Goal: Task Accomplishment & Management: Manage account settings

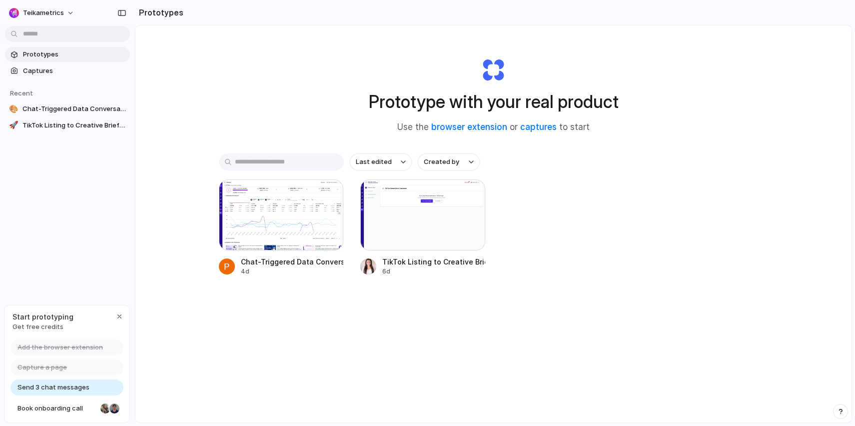
click at [517, 62] on div "Prototype with your real product Use the browser extension or captures to start" at bounding box center [494, 91] width 400 height 108
click at [304, 217] on div at bounding box center [281, 214] width 125 height 71
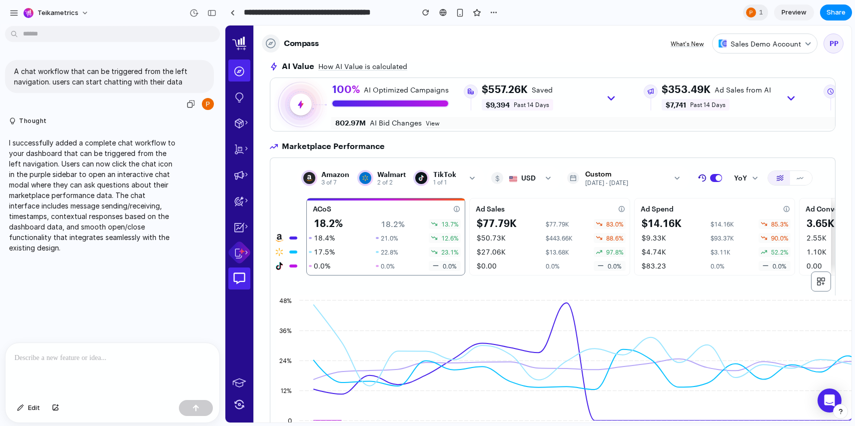
click at [208, 104] on div at bounding box center [208, 104] width 12 height 12
click at [760, 11] on span "1" at bounding box center [762, 12] width 7 height 10
click at [579, 57] on div "Seen by Peyvand Padidar" at bounding box center [427, 213] width 855 height 426
click at [117, 103] on div "A chat workflow that can be triggered from the left navigation. users can start…" at bounding box center [109, 85] width 209 height 51
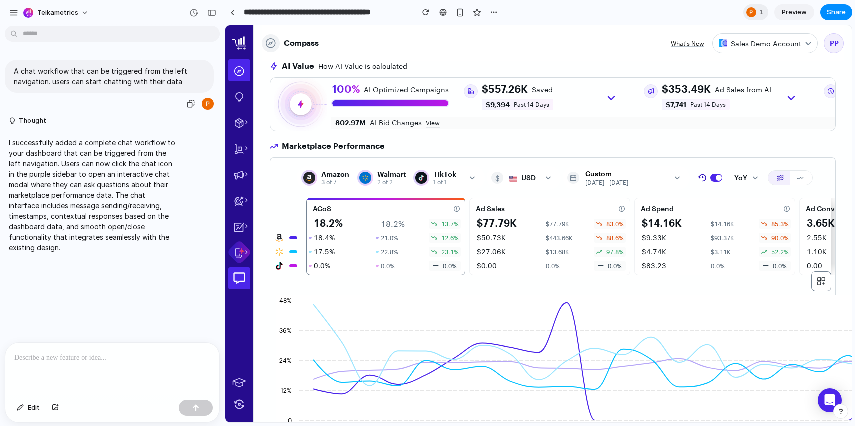
click at [87, 99] on div "A chat workflow that can be triggered from the left navigation. users can start…" at bounding box center [109, 85] width 209 height 51
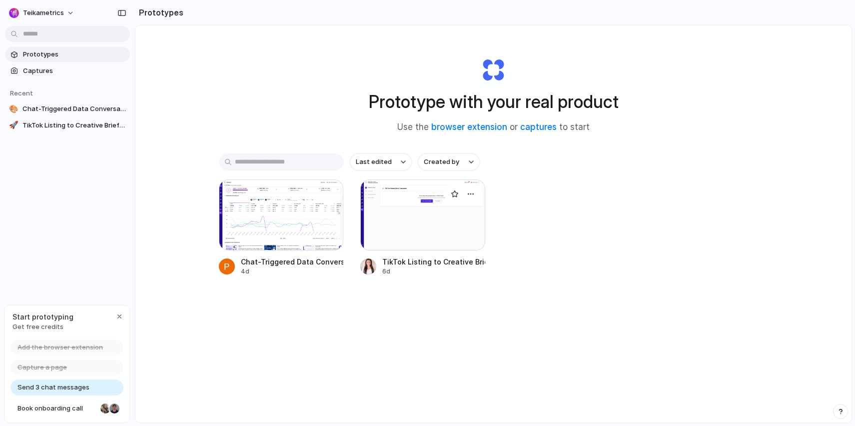
click at [432, 224] on div at bounding box center [422, 214] width 125 height 71
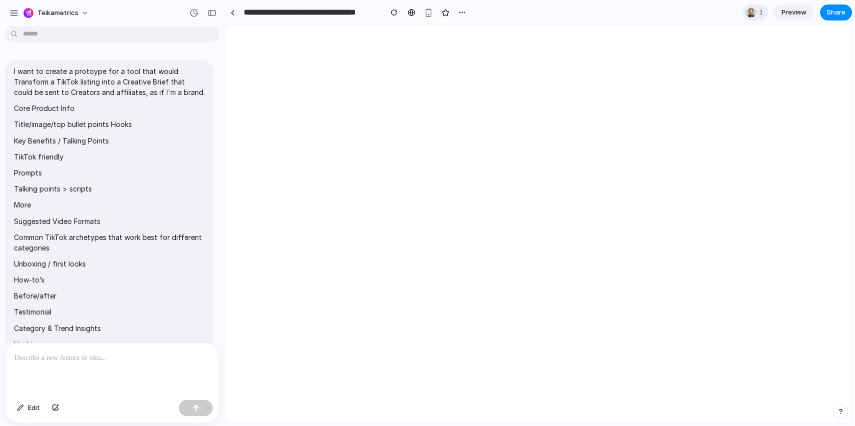
scroll to position [359, 0]
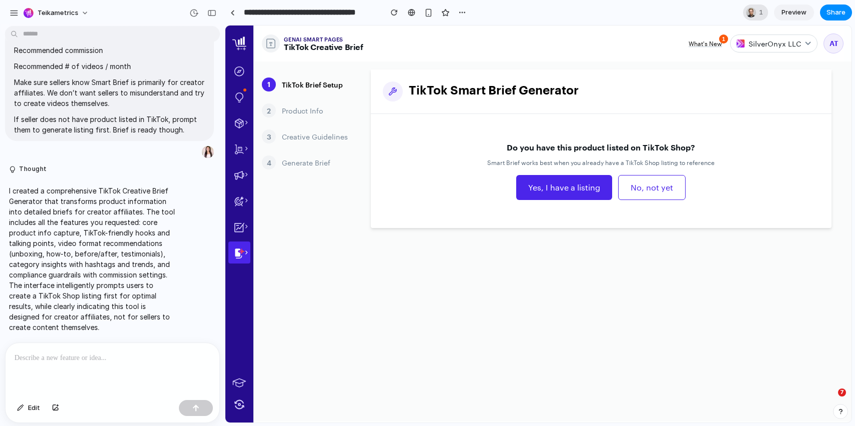
click at [759, 13] on span "1" at bounding box center [762, 12] width 7 height 10
click at [674, 23] on div "Seen by Chad Clark" at bounding box center [427, 213] width 855 height 426
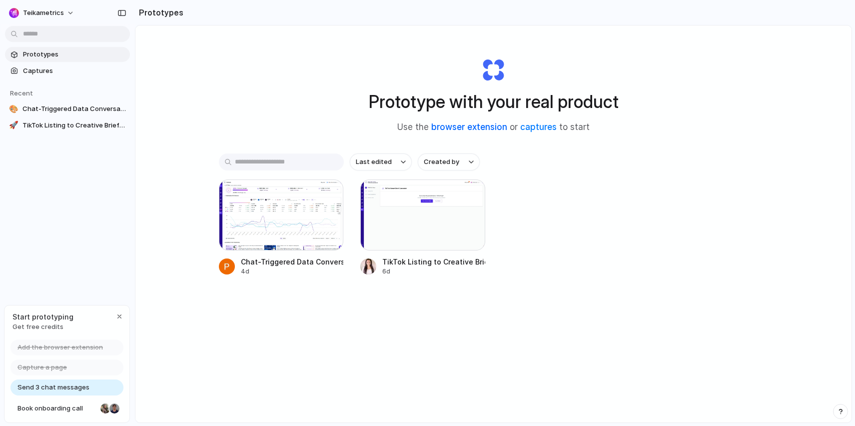
click at [477, 125] on link "browser extension" at bounding box center [469, 127] width 76 height 10
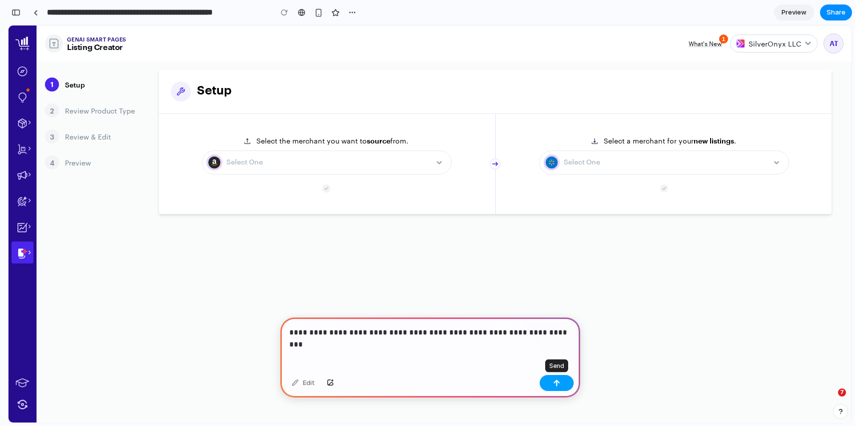
click at [565, 377] on button "button" at bounding box center [557, 383] width 34 height 16
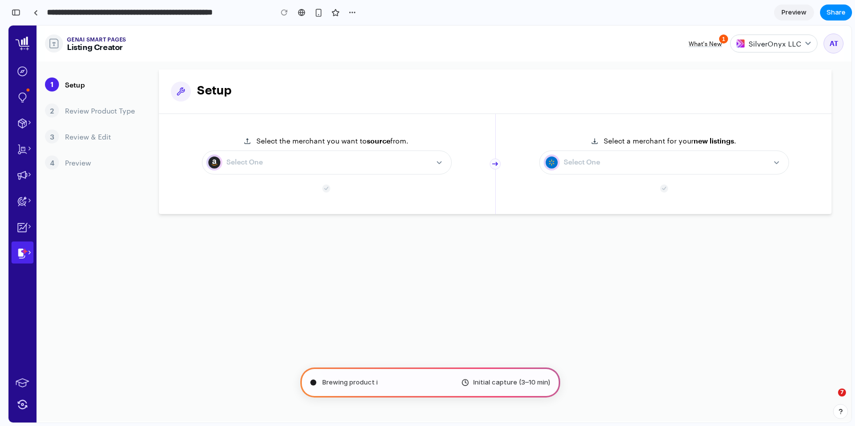
type input "**********"
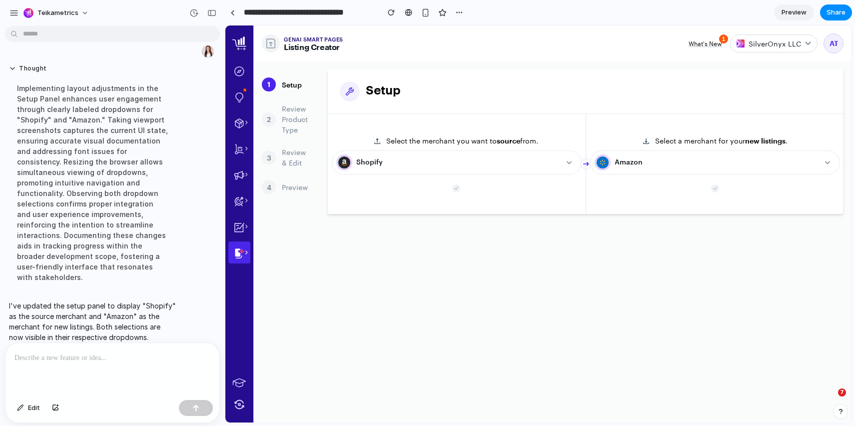
click at [774, 23] on section "**********" at bounding box center [538, 12] width 627 height 25
click at [782, 14] on span "Preview" at bounding box center [794, 12] width 25 height 10
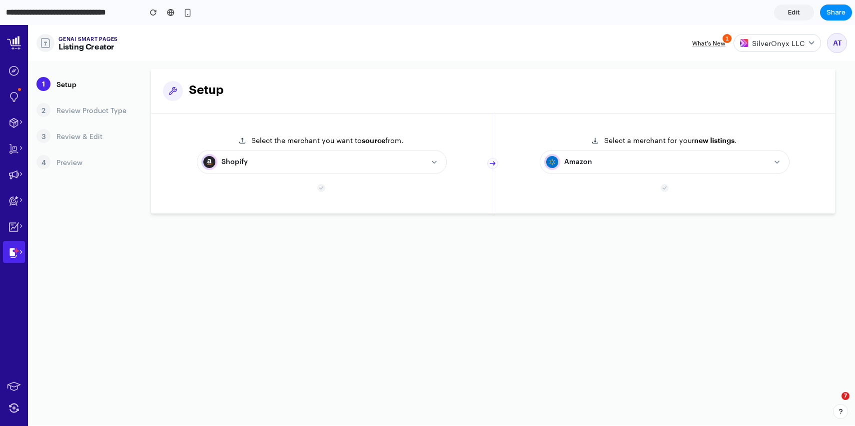
click at [767, 21] on section "**********" at bounding box center [426, 12] width 852 height 25
click at [655, 103] on div "Setup" at bounding box center [493, 91] width 684 height 44
click at [832, 14] on span "Share" at bounding box center [836, 12] width 19 height 10
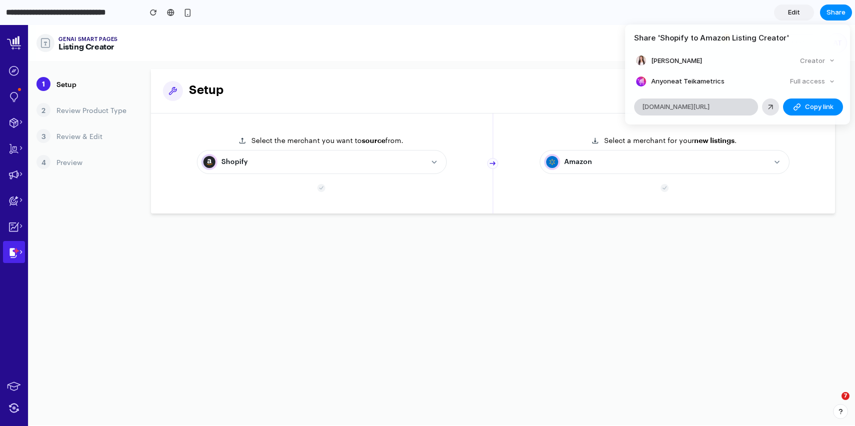
click at [710, 103] on span "alloy.app/teikametrics/p/ddfe1484-c150-4620-9805-7fd3162337f3" at bounding box center [675, 107] width 67 height 10
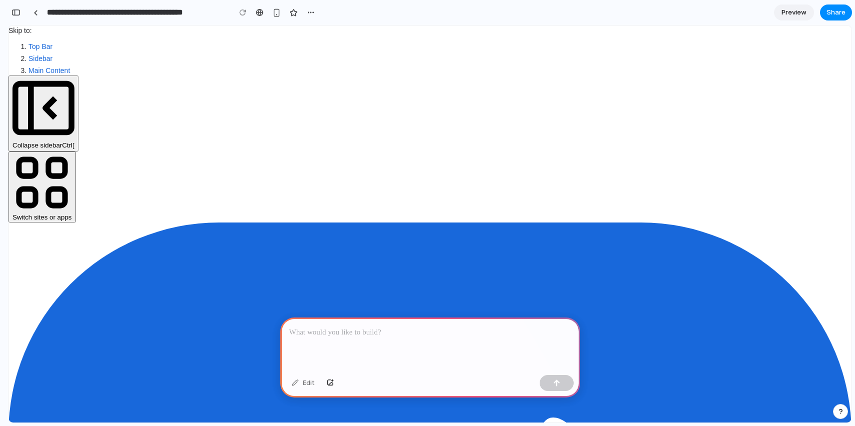
scroll to position [0, 9]
click at [38, 16] on link at bounding box center [35, 12] width 15 height 15
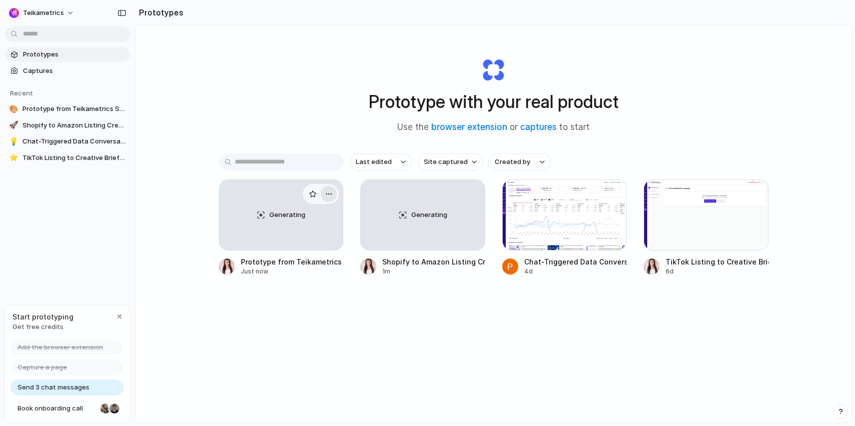
click at [330, 197] on div "button" at bounding box center [329, 194] width 8 height 8
click at [305, 266] on li "Delete" at bounding box center [300, 265] width 71 height 16
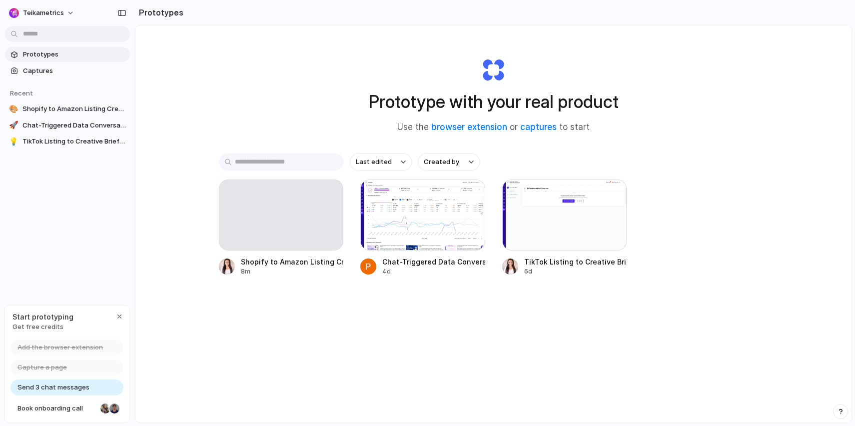
click at [624, 125] on div "Prototype with your real product Use the browser extension or captures to start" at bounding box center [494, 91] width 400 height 108
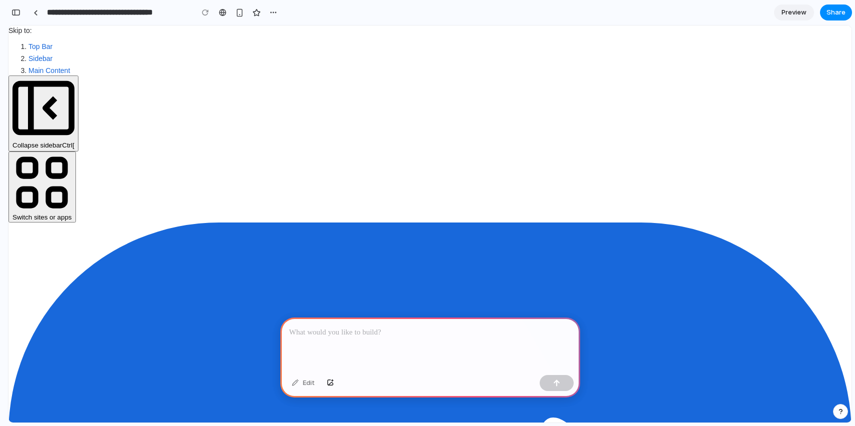
click at [40, 9] on link at bounding box center [35, 12] width 15 height 15
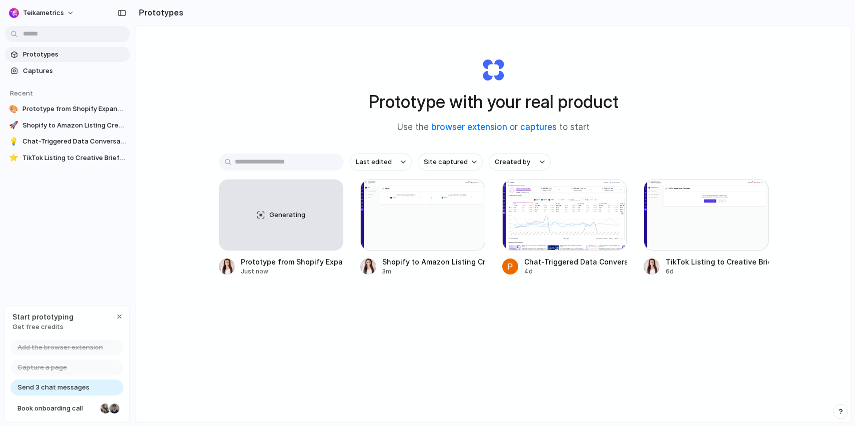
click at [305, 279] on div "Last edited Site captured Created by Generating Prototype from Shopify Expansio…" at bounding box center [494, 245] width 550 height 184
click at [296, 231] on div "Generating" at bounding box center [281, 215] width 124 height 70
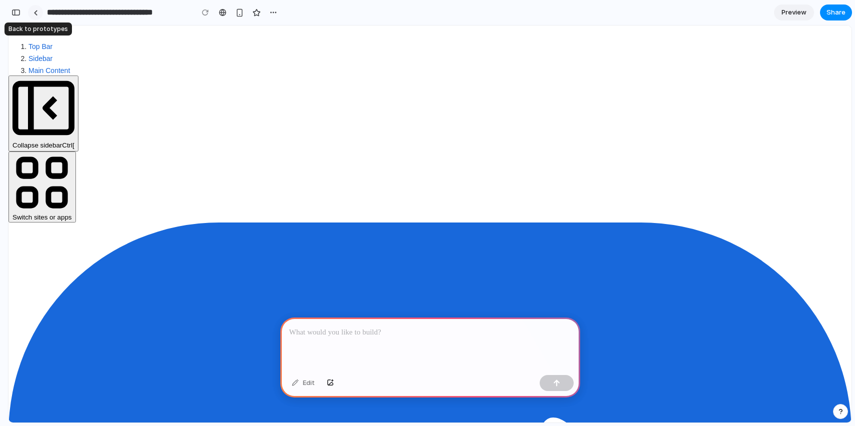
click at [37, 10] on link at bounding box center [35, 12] width 15 height 15
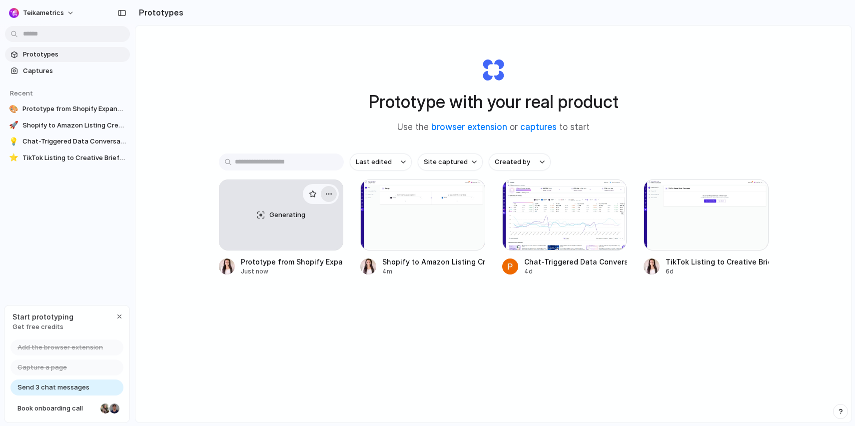
click at [332, 196] on div "button" at bounding box center [329, 194] width 8 height 8
click at [321, 258] on li "Delete" at bounding box center [300, 265] width 71 height 16
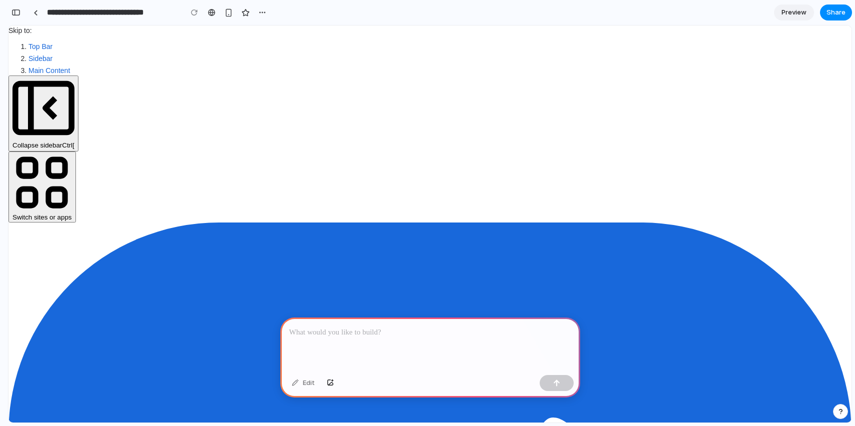
scroll to position [582, 0]
click at [35, 13] on div at bounding box center [35, 12] width 4 height 5
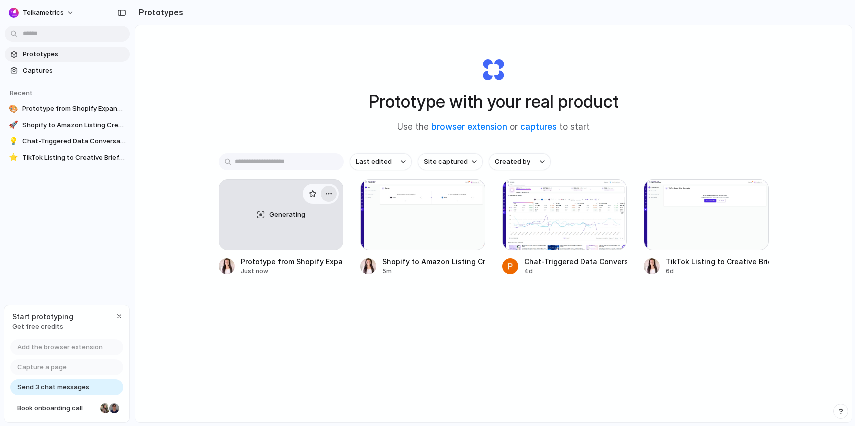
click at [331, 193] on div "button" at bounding box center [329, 194] width 8 height 8
click at [313, 262] on li "Delete" at bounding box center [300, 265] width 71 height 16
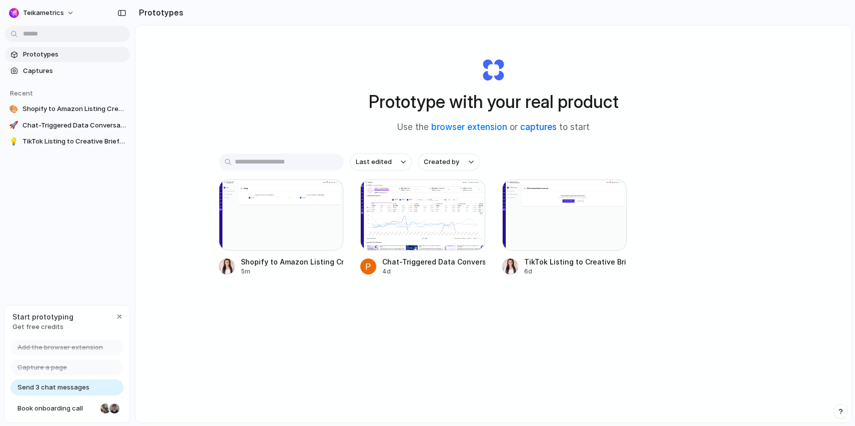
click at [547, 125] on link "captures" at bounding box center [538, 127] width 36 height 10
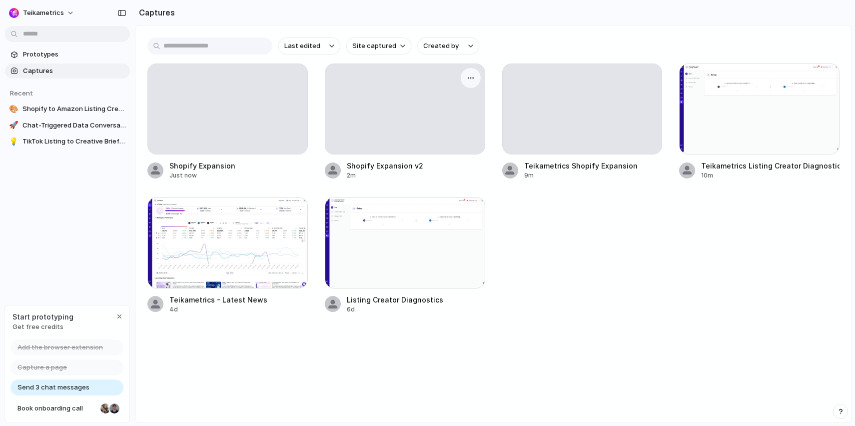
click at [440, 128] on div at bounding box center [404, 109] width 159 height 90
click at [417, 121] on div at bounding box center [404, 109] width 159 height 90
click at [233, 105] on div at bounding box center [227, 109] width 159 height 90
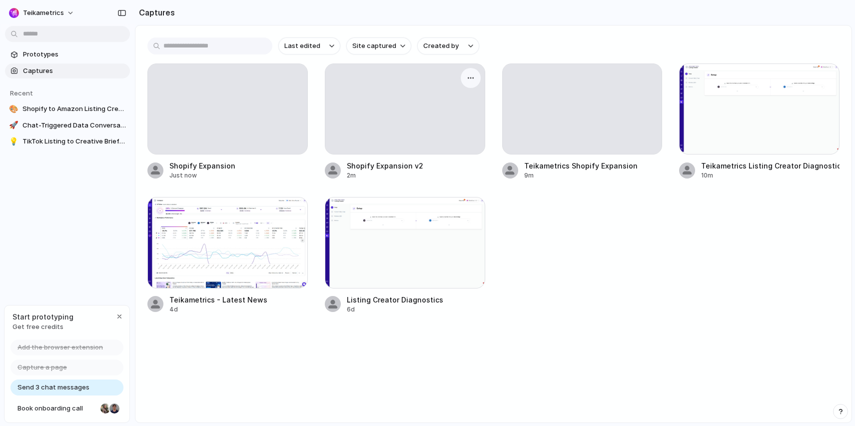
click at [368, 109] on div at bounding box center [404, 109] width 159 height 90
click at [89, 386] on div "Send 3 chat messages" at bounding box center [66, 387] width 113 height 16
click at [165, 363] on main "Last edited Site captured Created by Shopify Expansion Just now Shopify Expansi…" at bounding box center [493, 224] width 717 height 398
click at [68, 56] on span "Prototypes" at bounding box center [74, 54] width 103 height 10
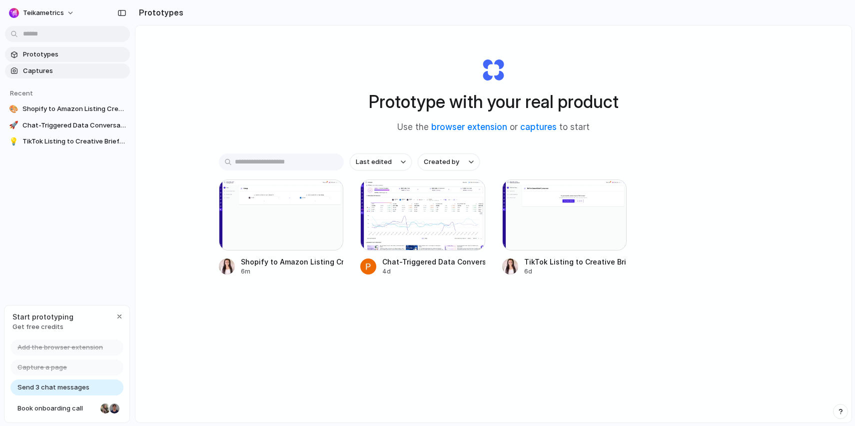
click at [66, 67] on span "Captures" at bounding box center [74, 71] width 103 height 10
